Goal: Check status

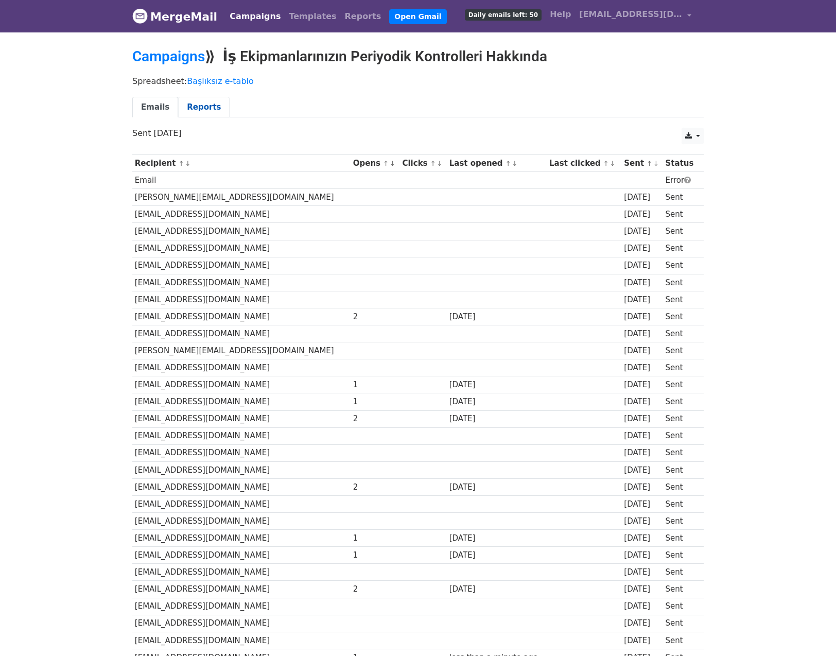
click at [193, 109] on link "Reports" at bounding box center [203, 107] width 51 height 21
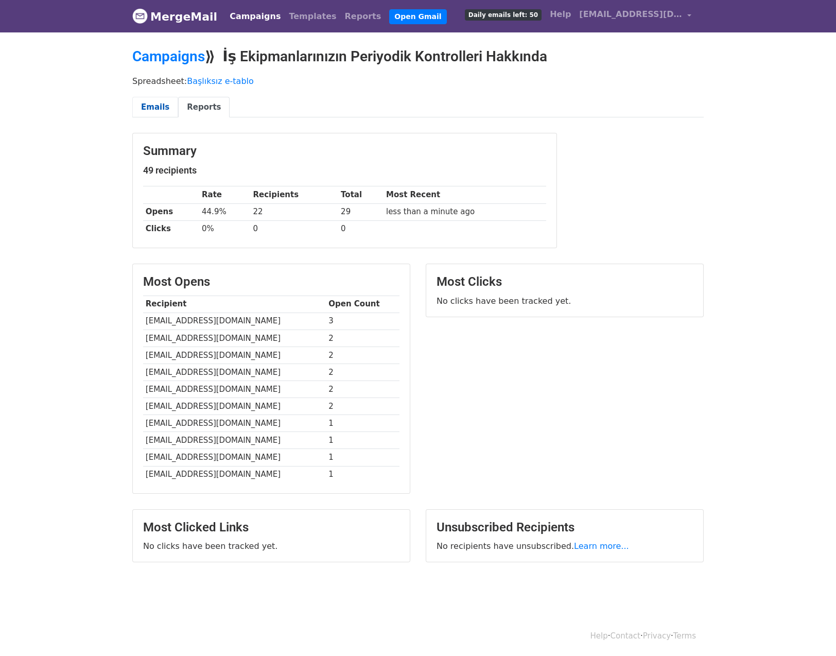
click at [163, 108] on link "Emails" at bounding box center [155, 107] width 46 height 21
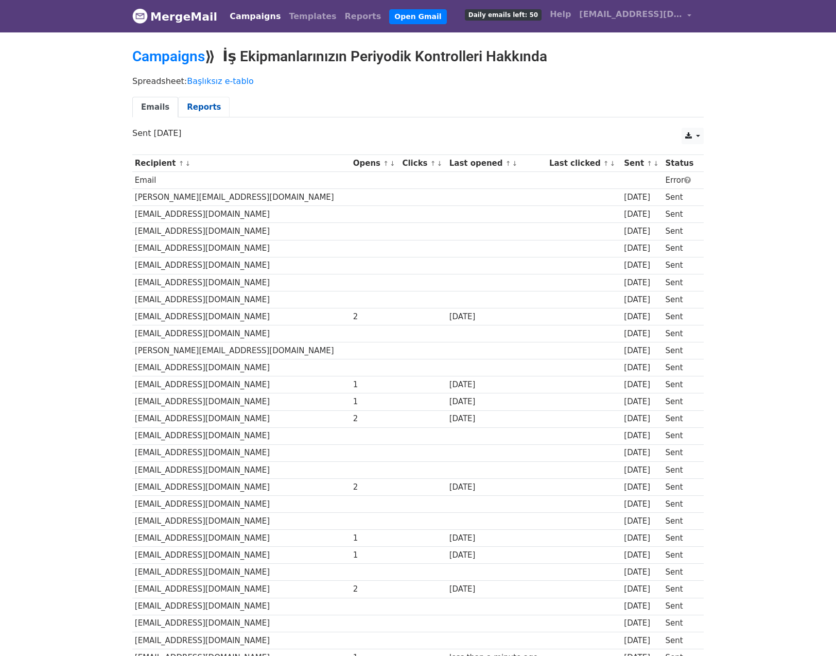
click at [192, 107] on link "Reports" at bounding box center [203, 107] width 51 height 21
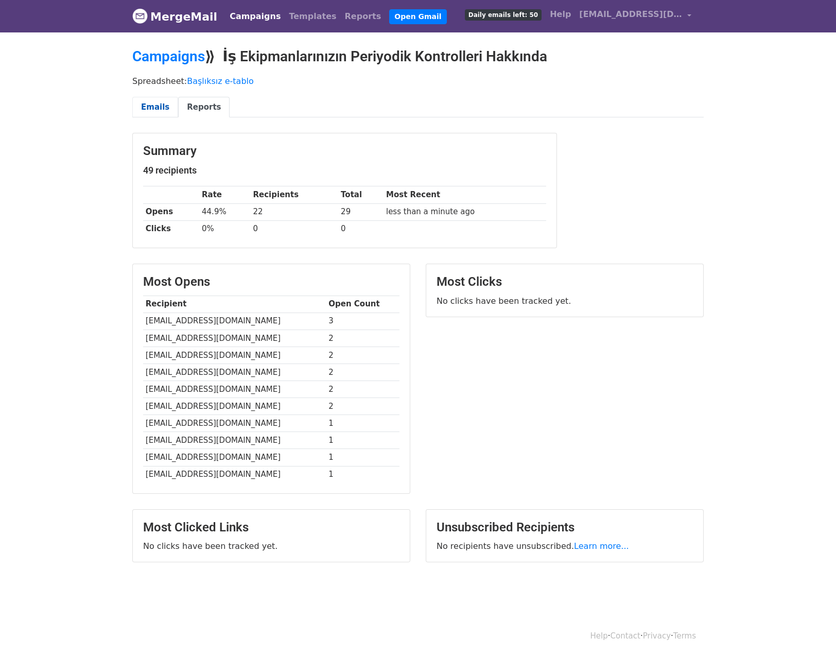
click at [153, 108] on link "Emails" at bounding box center [155, 107] width 46 height 21
